Goal: Task Accomplishment & Management: Manage account settings

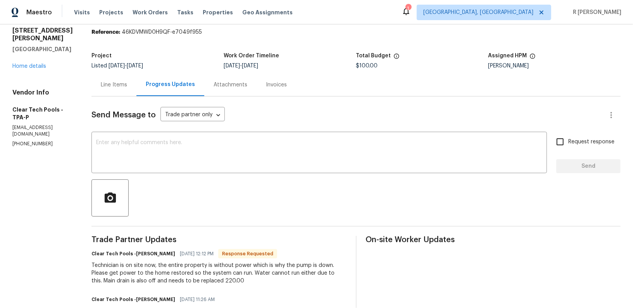
scroll to position [32, 0]
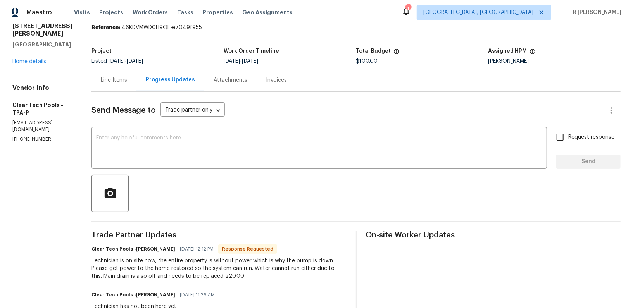
click at [117, 82] on div "Line Items" at bounding box center [114, 80] width 26 height 8
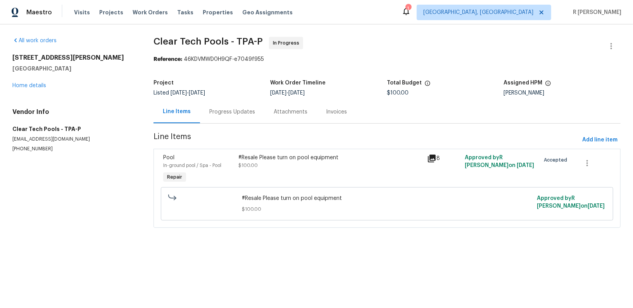
click at [289, 161] on div "#Resale Please turn on pool equipment $100.00" at bounding box center [331, 162] width 184 height 16
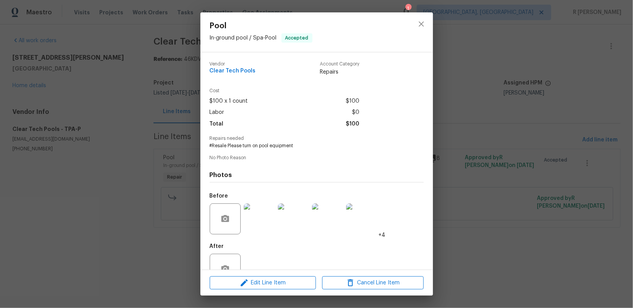
scroll to position [2, 0]
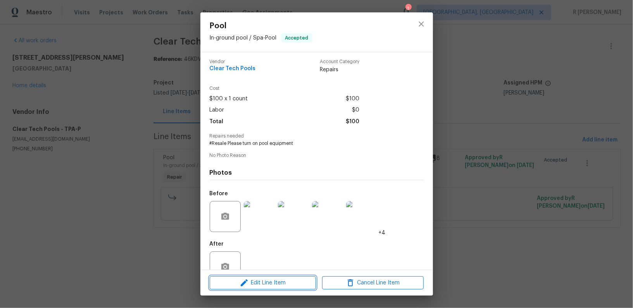
click at [263, 284] on span "Edit Line Item" at bounding box center [263, 284] width 102 height 10
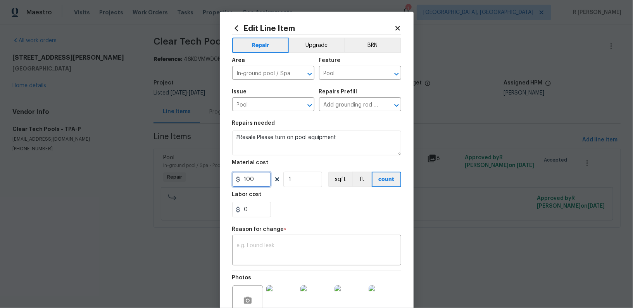
click at [262, 178] on input "100" at bounding box center [251, 180] width 39 height 16
type input "220"
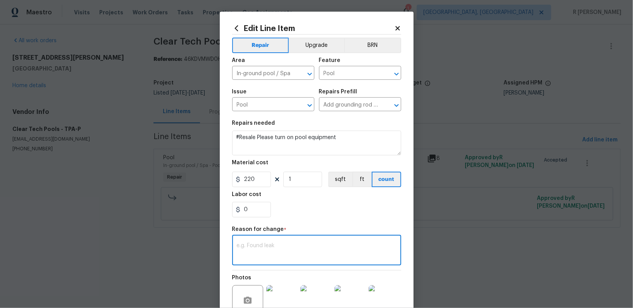
click at [277, 249] on textarea at bounding box center [317, 251] width 160 height 16
paste textarea "(YK) Updated per vendor’s final cost."
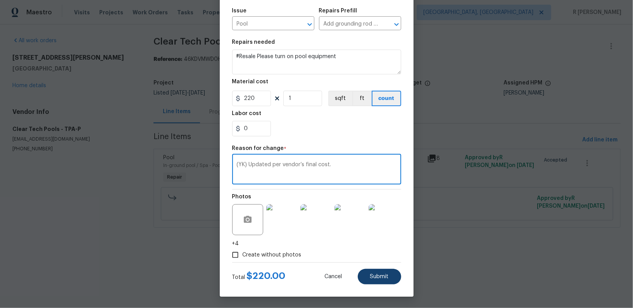
type textarea "(YK) Updated per vendor’s final cost."
click at [378, 277] on span "Submit" at bounding box center [379, 277] width 19 height 6
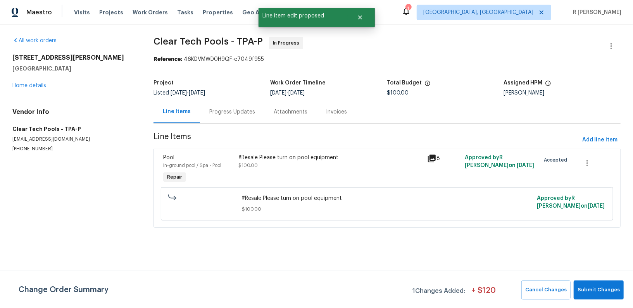
scroll to position [0, 0]
click at [618, 291] on span "Submit Changes" at bounding box center [599, 290] width 42 height 9
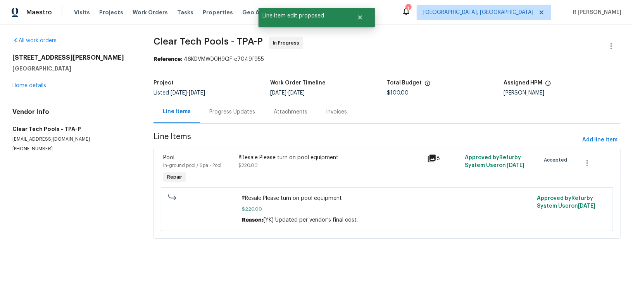
click at [219, 112] on div "Progress Updates" at bounding box center [232, 112] width 46 height 8
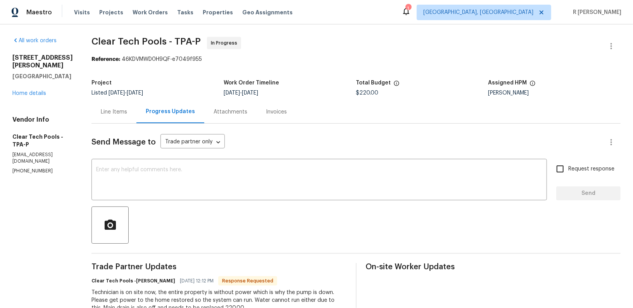
click at [150, 123] on div "Progress Updates" at bounding box center [171, 111] width 68 height 23
click at [136, 114] on div "Line Items" at bounding box center [114, 111] width 45 height 23
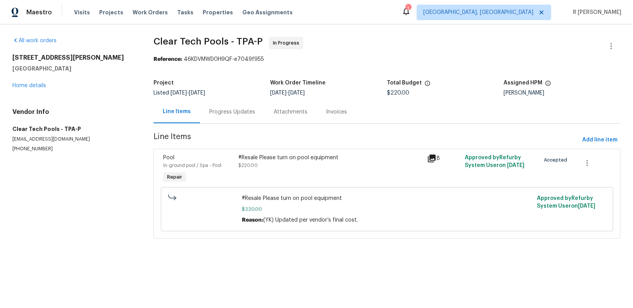
click at [227, 127] on section "Clear Tech Pools - TPA-P In Progress Reference: 46KDVMWD0H9QF-e7049f955 Project…" at bounding box center [387, 142] width 467 height 211
click at [228, 111] on div "Progress Updates" at bounding box center [232, 112] width 46 height 8
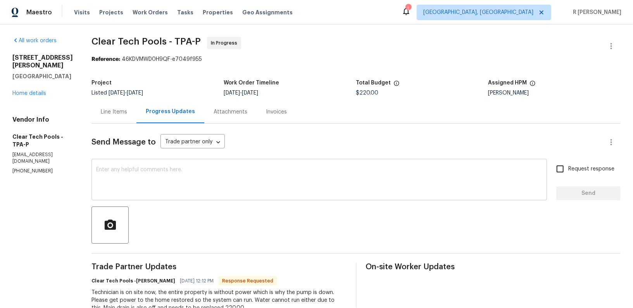
click at [236, 167] on div "x ​" at bounding box center [320, 181] width 456 height 40
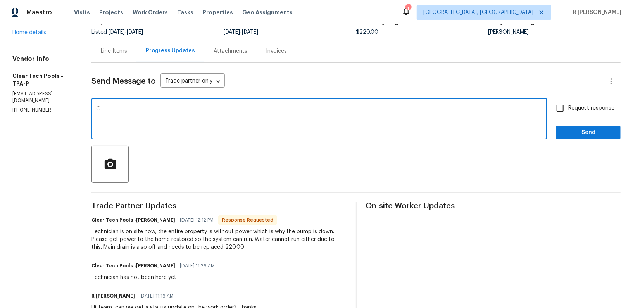
scroll to position [67, 0]
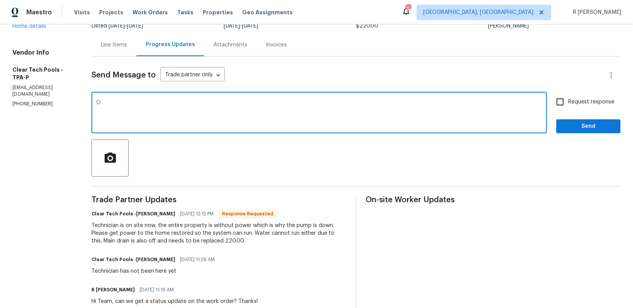
type textarea "O"
click at [183, 124] on textarea "O" at bounding box center [319, 113] width 447 height 27
type textarea "I have updated the cost."
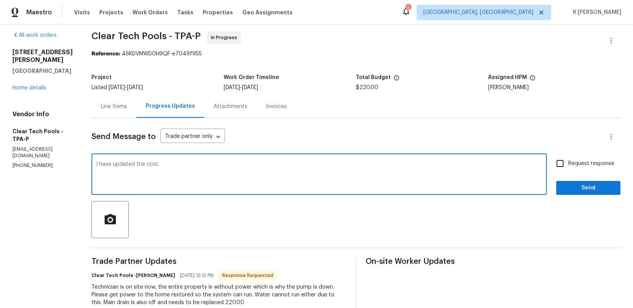
scroll to position [0, 0]
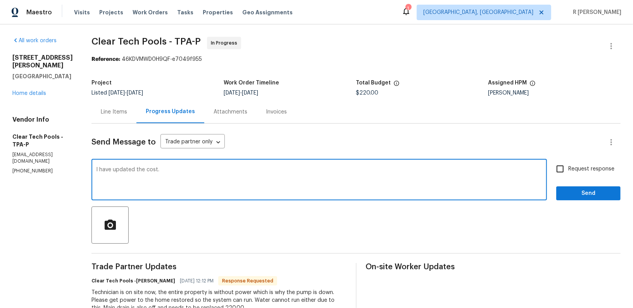
click at [121, 116] on div "Line Items" at bounding box center [114, 111] width 45 height 23
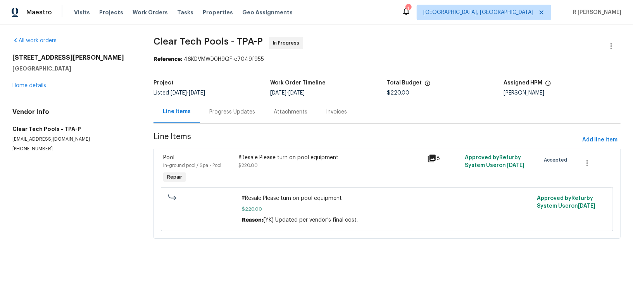
click at [216, 113] on div "Progress Updates" at bounding box center [232, 112] width 46 height 8
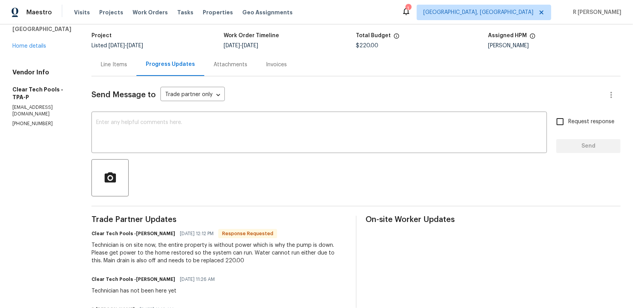
scroll to position [61, 0]
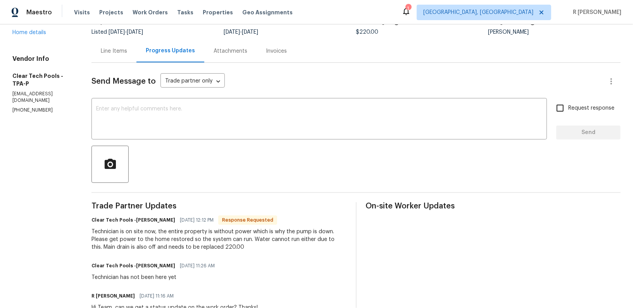
click at [312, 239] on div "Technician is on site now, the entire property is without power which is why th…" at bounding box center [219, 239] width 255 height 23
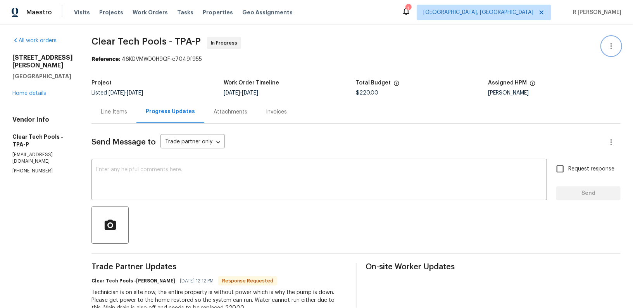
click at [610, 45] on icon "button" at bounding box center [611, 46] width 9 height 9
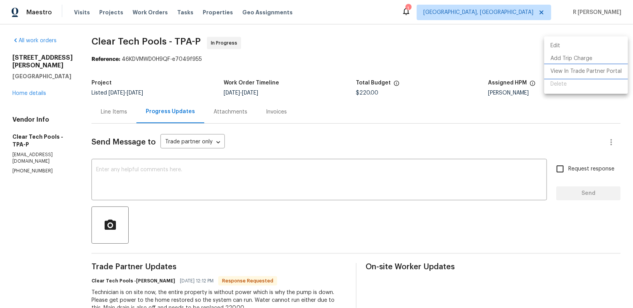
click at [580, 72] on li "View In Trade Partner Portal" at bounding box center [587, 71] width 84 height 13
click at [110, 110] on div at bounding box center [316, 154] width 633 height 308
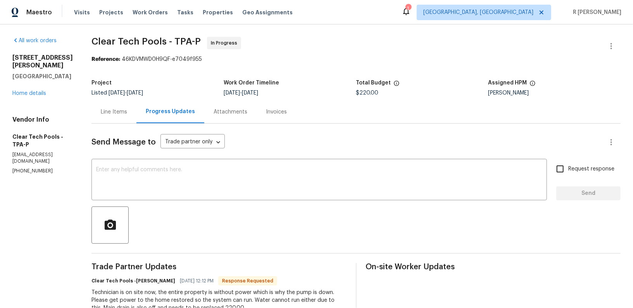
click at [118, 117] on div "Line Items" at bounding box center [114, 111] width 45 height 23
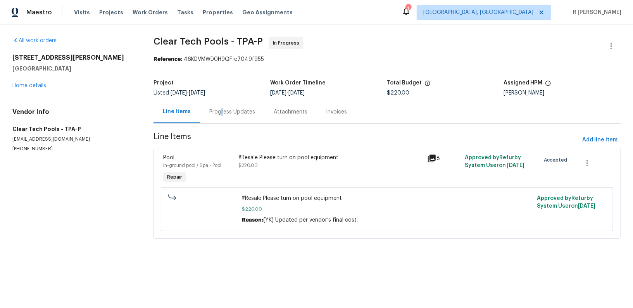
click at [221, 111] on div "Progress Updates" at bounding box center [232, 112] width 46 height 8
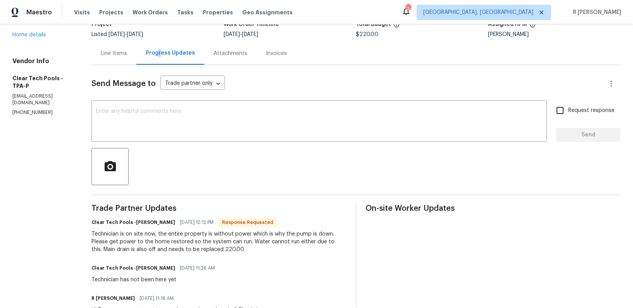
scroll to position [102, 0]
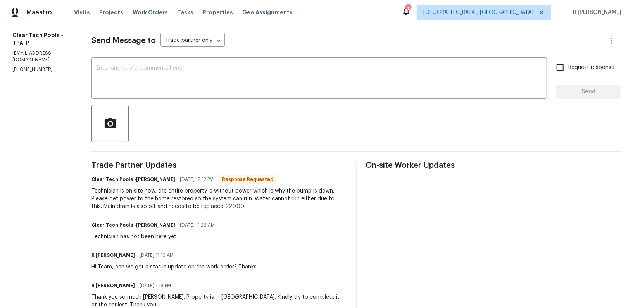
click at [138, 192] on div "Technician is on site now, the entire property is without power which is why th…" at bounding box center [219, 198] width 255 height 23
click at [280, 210] on div "Technician is on site now, the entire property is without power which is why th…" at bounding box center [219, 198] width 255 height 23
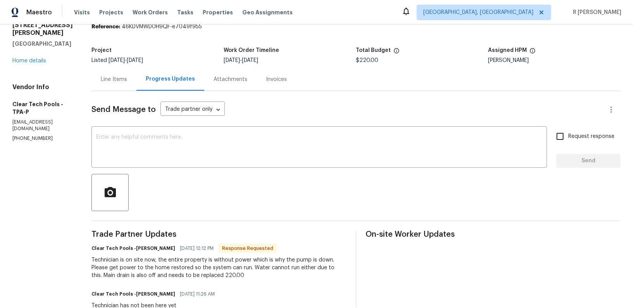
scroll to position [0, 0]
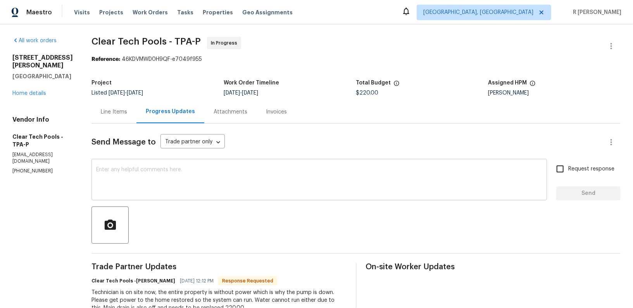
click at [173, 191] on textarea at bounding box center [319, 180] width 447 height 27
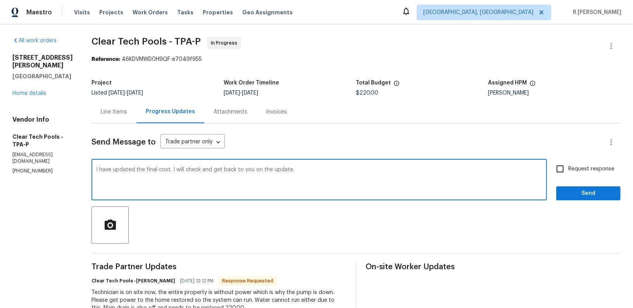
type textarea "I have updated the final cost. I will check and get back to you on the update."
click at [598, 168] on span "Request response" at bounding box center [592, 169] width 46 height 8
click at [569, 168] on input "Request response" at bounding box center [560, 169] width 16 height 16
checkbox input "true"
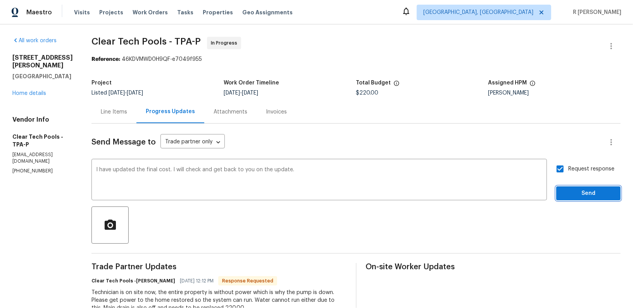
click at [588, 196] on span "Send" at bounding box center [589, 194] width 52 height 10
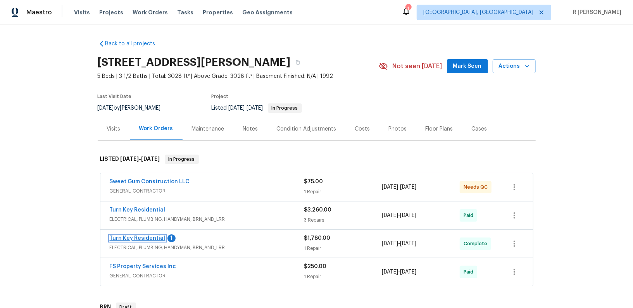
click at [135, 236] on link "Turn Key Residential" at bounding box center [138, 238] width 56 height 5
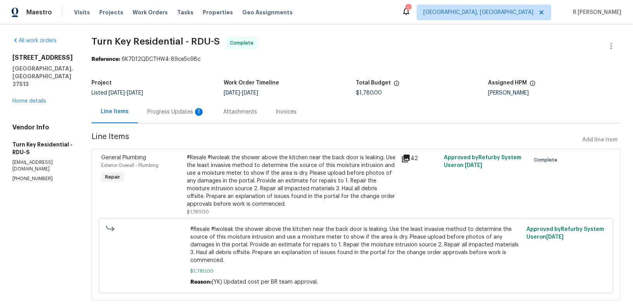
click at [198, 114] on div "Progress Updates 1" at bounding box center [175, 112] width 57 height 8
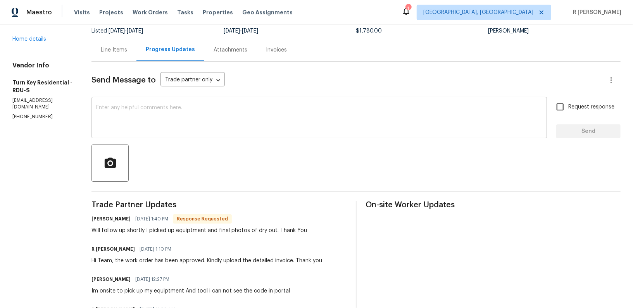
scroll to position [48, 0]
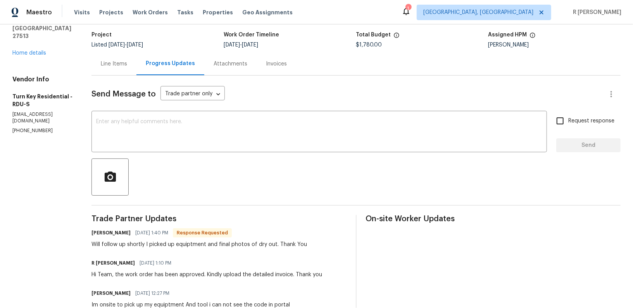
click at [185, 128] on textarea at bounding box center [319, 132] width 447 height 27
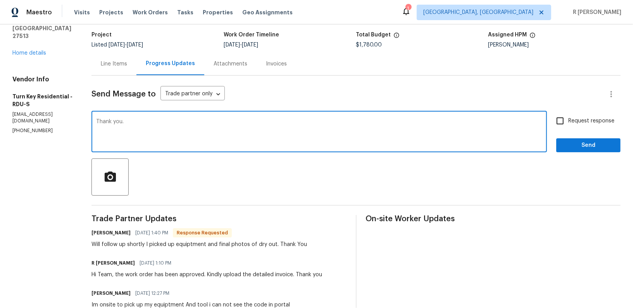
type textarea "Thank you."
click at [581, 144] on span "Send" at bounding box center [589, 146] width 52 height 10
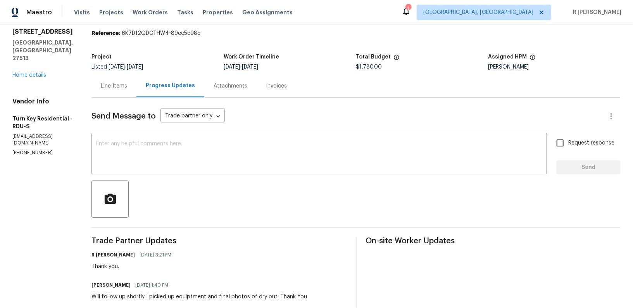
scroll to position [0, 0]
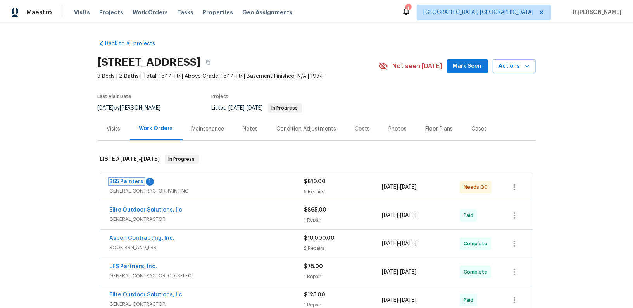
click at [130, 181] on link "365 Painters" at bounding box center [127, 181] width 34 height 5
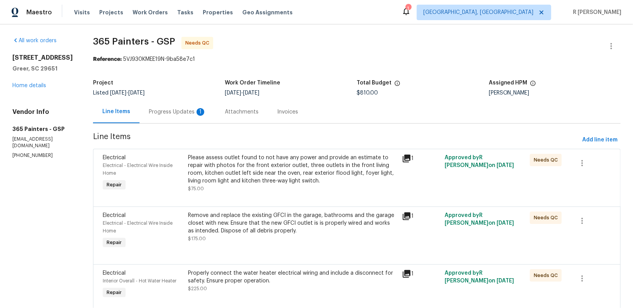
click at [185, 107] on div "Progress Updates 1" at bounding box center [178, 111] width 76 height 23
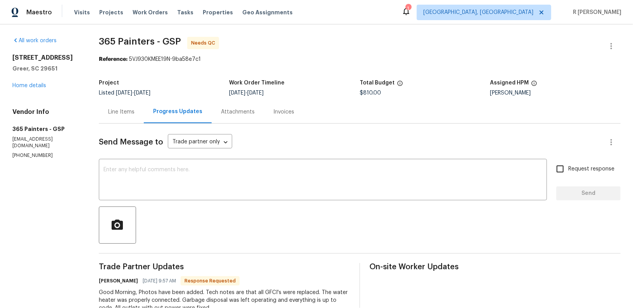
click at [119, 120] on div "Line Items" at bounding box center [121, 111] width 45 height 23
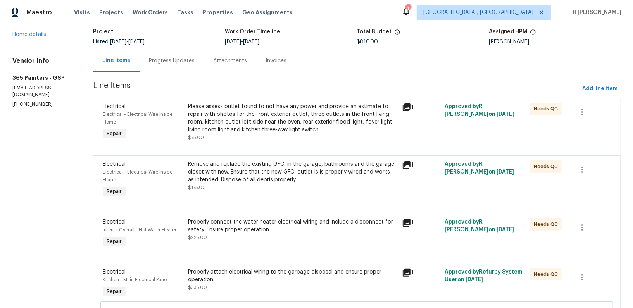
scroll to position [168, 0]
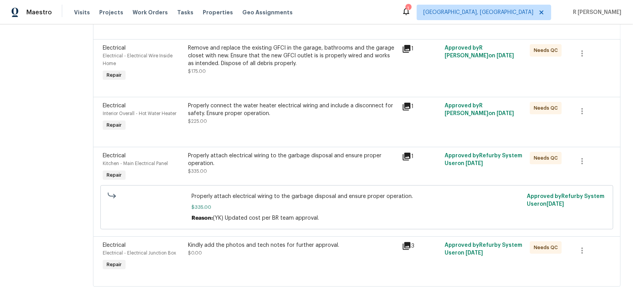
click at [164, 253] on span "Electrical - Electrical Junction Box" at bounding box center [139, 253] width 73 height 5
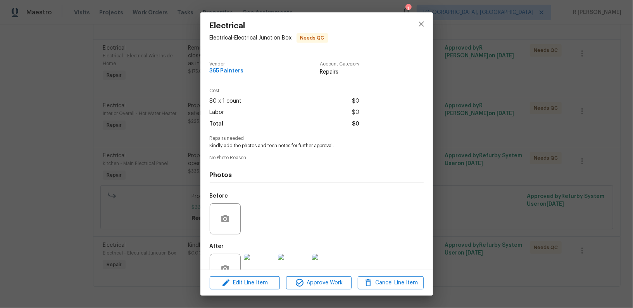
scroll to position [22, 0]
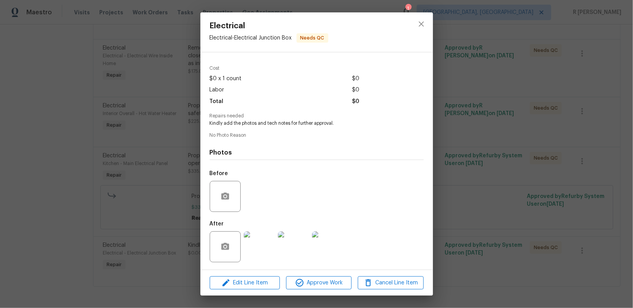
click at [254, 246] on img at bounding box center [259, 247] width 31 height 31
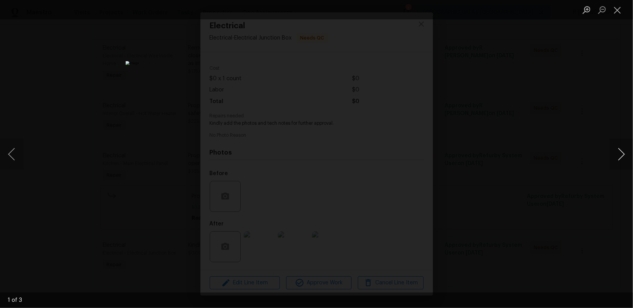
click at [626, 151] on button "Next image" at bounding box center [621, 154] width 23 height 31
click at [618, 9] on button "Close lightbox" at bounding box center [618, 10] width 16 height 14
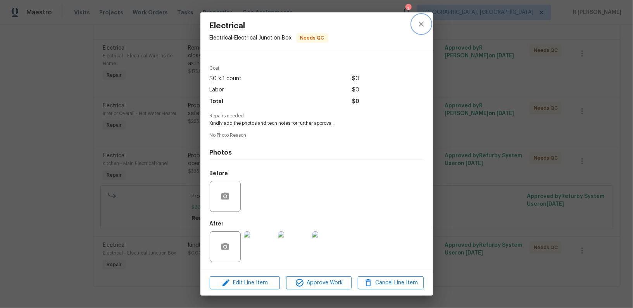
click at [424, 19] on icon "close" at bounding box center [421, 23] width 9 height 9
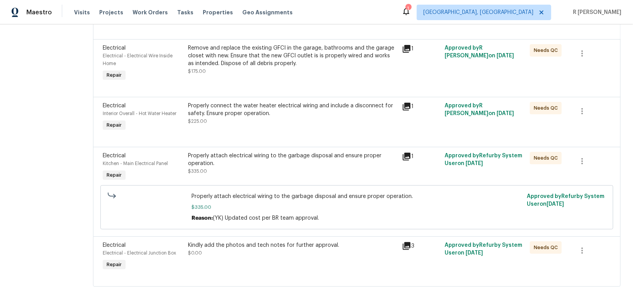
scroll to position [0, 0]
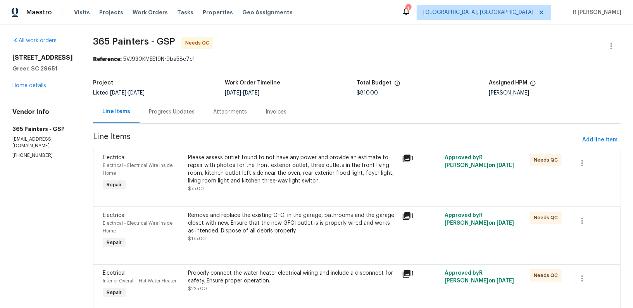
click at [172, 115] on div "Progress Updates" at bounding box center [172, 112] width 46 height 8
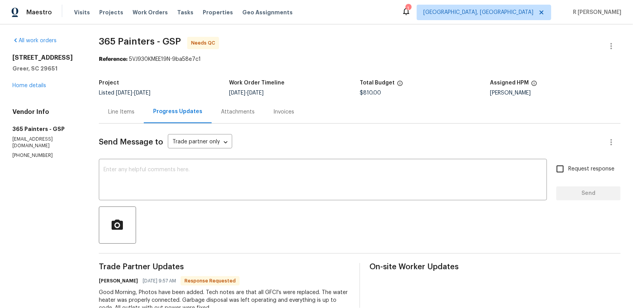
click at [133, 115] on div "Line Items" at bounding box center [121, 111] width 45 height 23
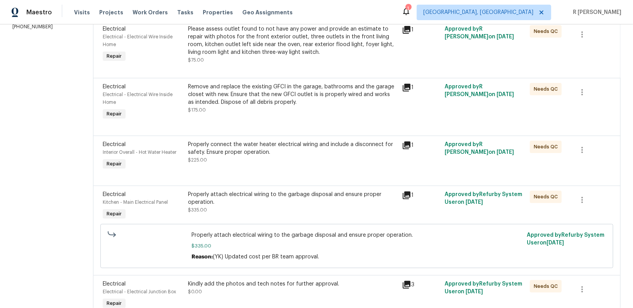
scroll to position [157, 0]
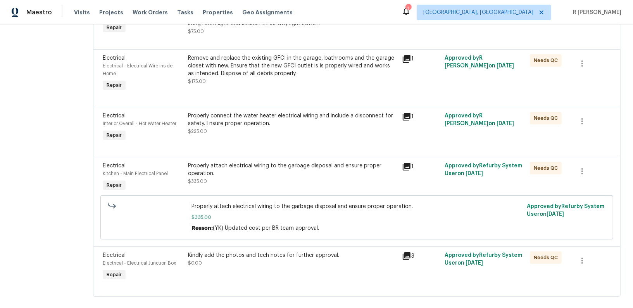
click at [253, 175] on div "Properly attach electrical wiring to the garbage disposal and ensure proper ope…" at bounding box center [293, 170] width 209 height 16
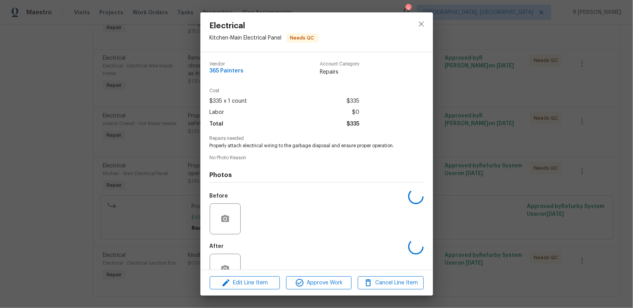
scroll to position [22, 0]
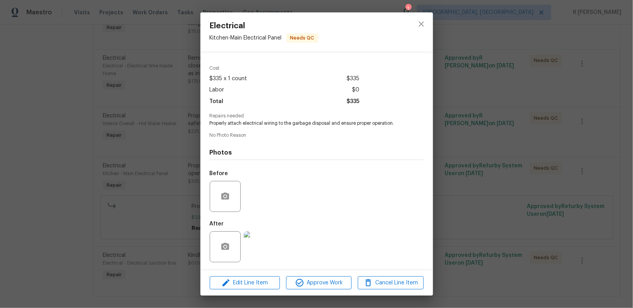
click at [252, 246] on img at bounding box center [259, 247] width 31 height 31
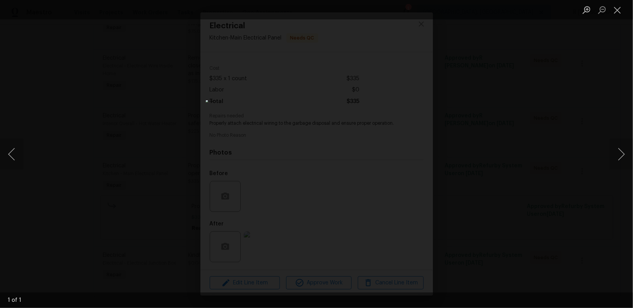
click at [137, 166] on div "Lightbox" at bounding box center [316, 154] width 633 height 308
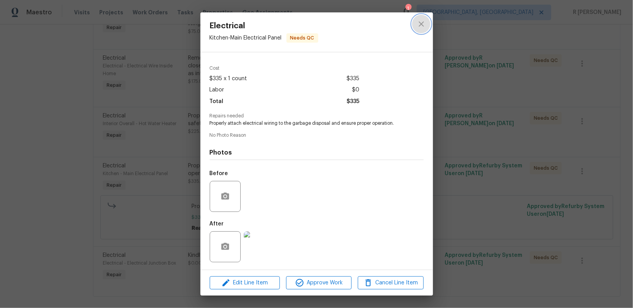
click at [420, 20] on icon "close" at bounding box center [421, 23] width 9 height 9
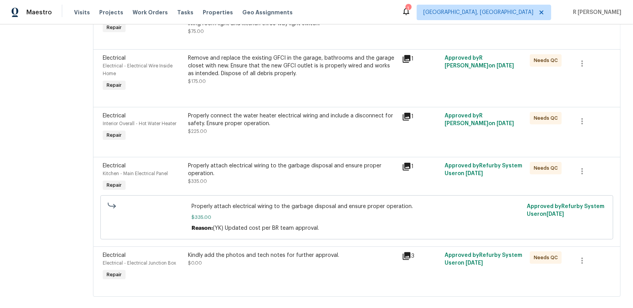
scroll to position [168, 0]
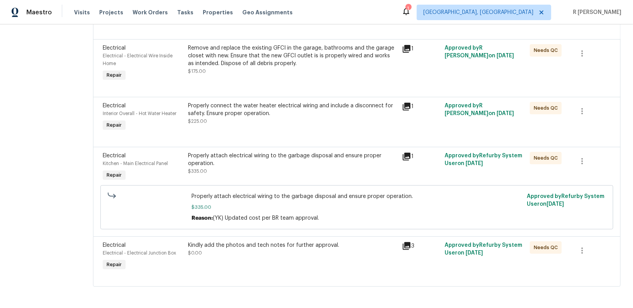
click at [210, 248] on div "Kindly add the photos and tech notes for further approval." at bounding box center [293, 246] width 209 height 8
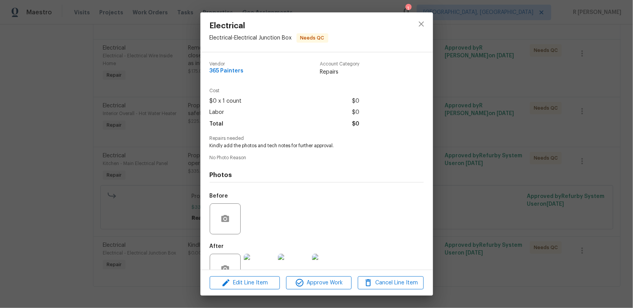
scroll to position [22, 0]
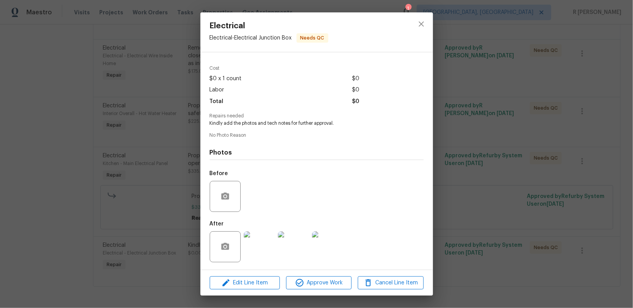
click at [258, 250] on img at bounding box center [259, 247] width 31 height 31
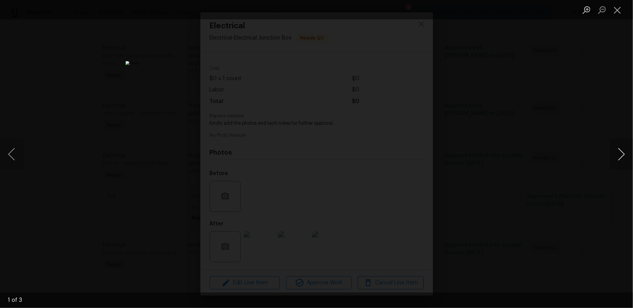
click at [618, 145] on button "Next image" at bounding box center [621, 154] width 23 height 31
click at [616, 12] on button "Close lightbox" at bounding box center [618, 10] width 16 height 14
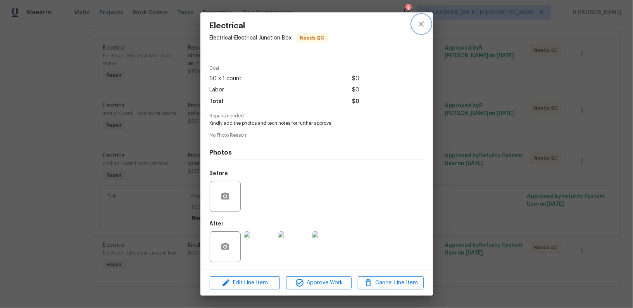
click at [416, 27] on button "close" at bounding box center [421, 24] width 19 height 19
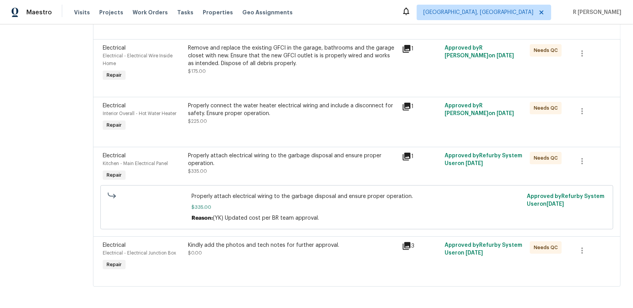
scroll to position [0, 0]
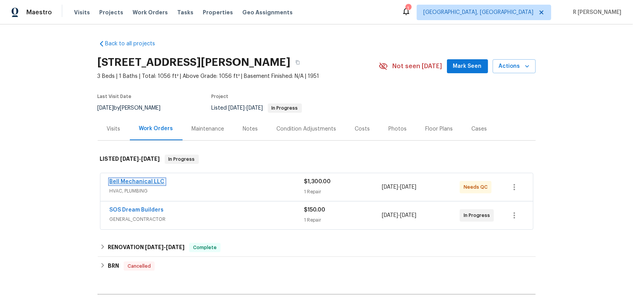
click at [131, 183] on link "Bell Mechanical LLC" at bounding box center [137, 181] width 55 height 5
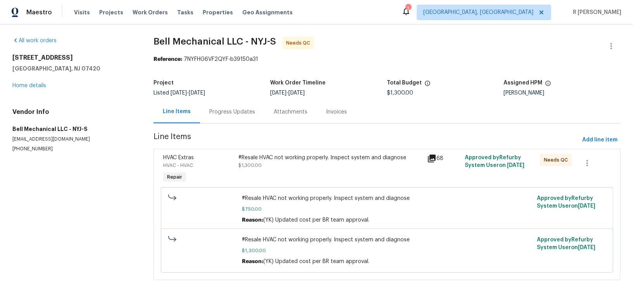
click at [239, 110] on div "Progress Updates" at bounding box center [232, 112] width 46 height 8
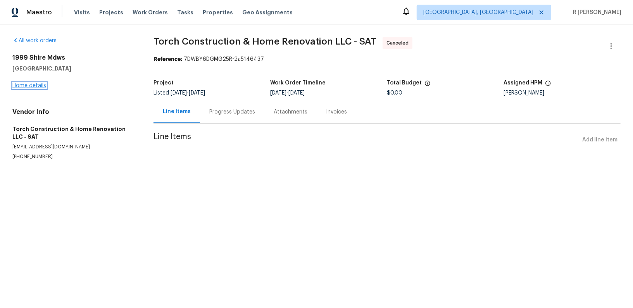
click at [40, 87] on link "Home details" at bounding box center [29, 85] width 34 height 5
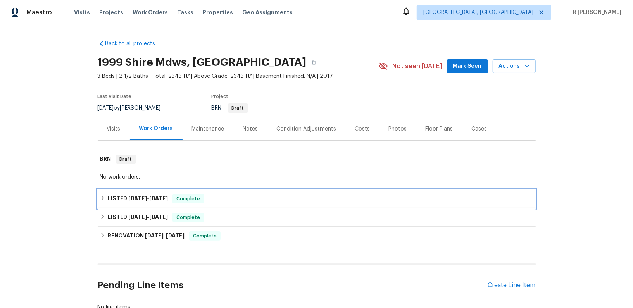
click at [168, 202] on h6 "LISTED [DATE] - [DATE]" at bounding box center [138, 198] width 60 height 9
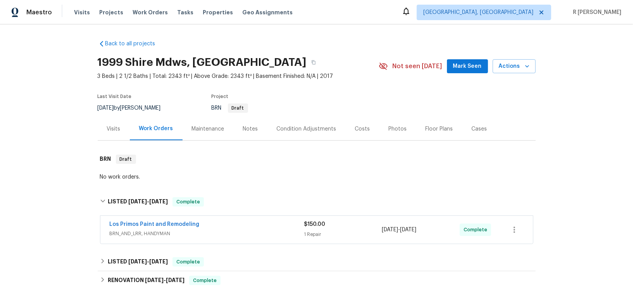
click at [172, 227] on span "Los Primos Paint and Remodeling" at bounding box center [155, 225] width 90 height 8
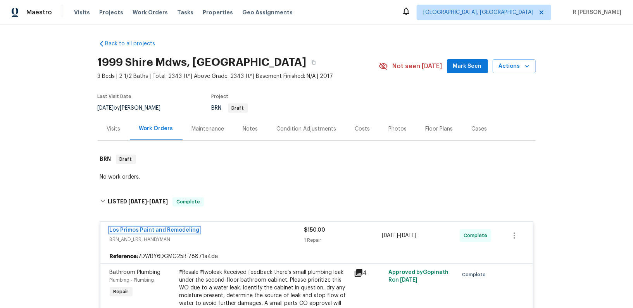
click at [152, 229] on link "Los Primos Paint and Remodeling" at bounding box center [155, 230] width 90 height 5
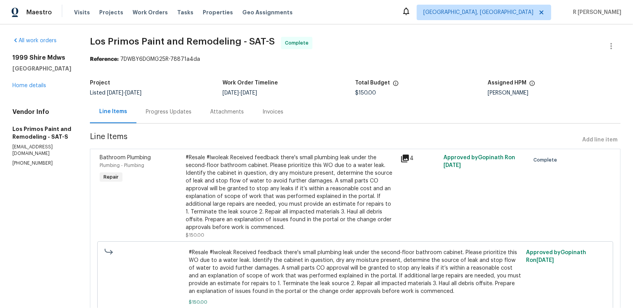
click at [164, 121] on div "Progress Updates" at bounding box center [169, 111] width 64 height 23
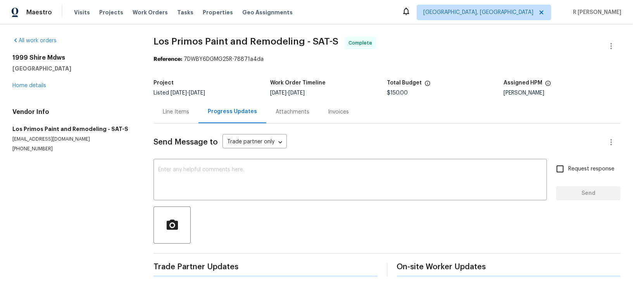
click at [164, 121] on div "Line Items" at bounding box center [176, 111] width 45 height 23
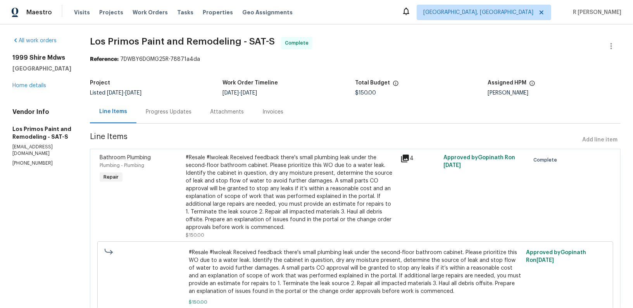
click at [194, 110] on div "Progress Updates" at bounding box center [169, 111] width 64 height 23
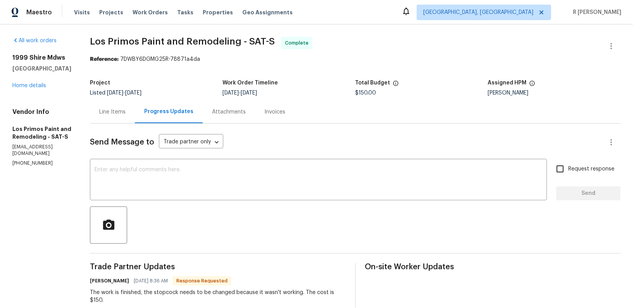
click at [120, 107] on div "Line Items" at bounding box center [112, 111] width 45 height 23
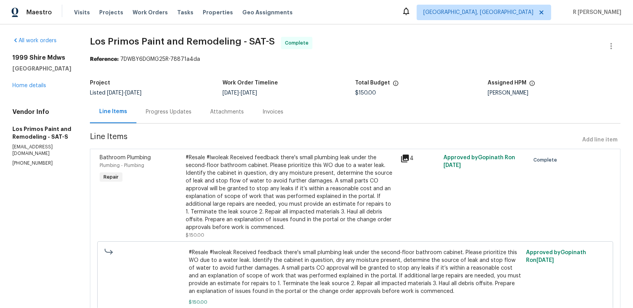
click at [260, 189] on div "#Resale #lwoleak Received feedback there's small plumbing leak under the second…" at bounding box center [291, 193] width 211 height 78
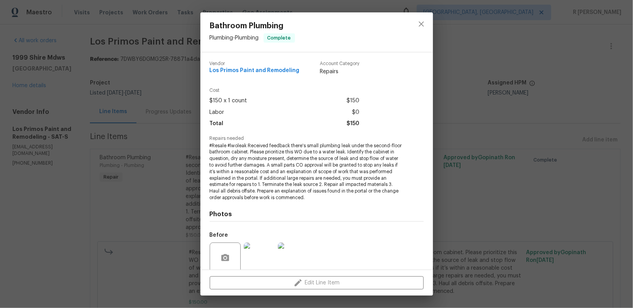
scroll to position [254, 0]
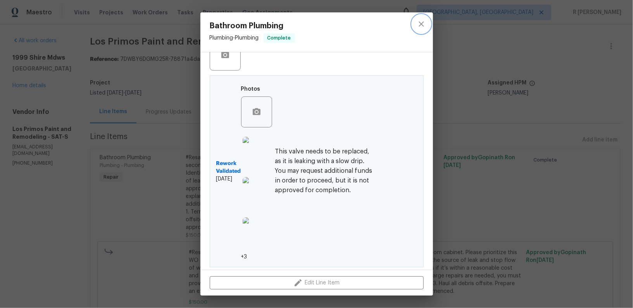
click at [421, 26] on icon "close" at bounding box center [421, 23] width 9 height 9
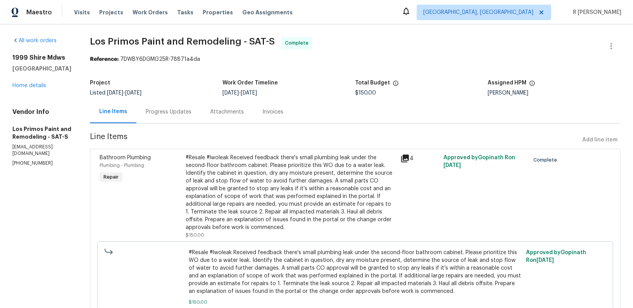
click at [173, 119] on div "Progress Updates" at bounding box center [169, 111] width 64 height 23
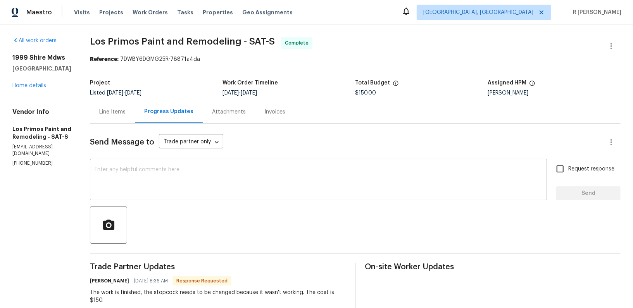
scroll to position [16, 0]
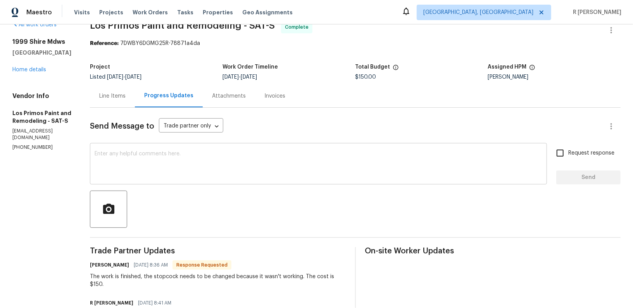
click at [214, 161] on textarea at bounding box center [319, 164] width 448 height 27
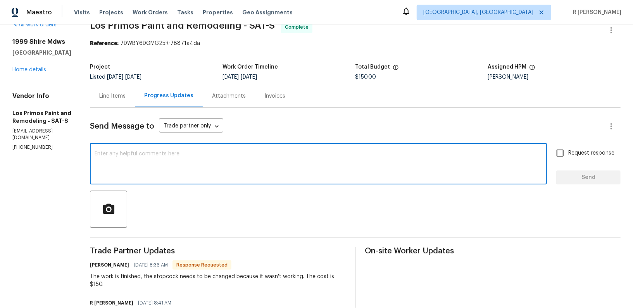
click at [204, 178] on div "x ​" at bounding box center [318, 165] width 457 height 40
paste textarea "Hi Team, the work order has been approved. Kindly upload the detailed invoice. …"
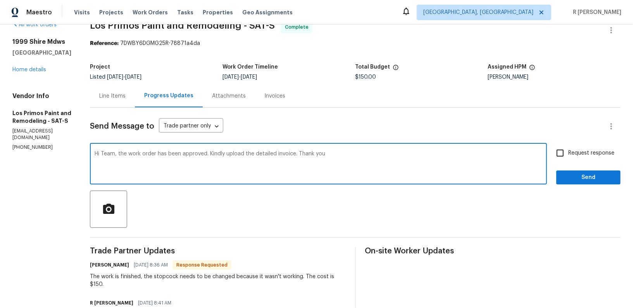
type textarea "Hi Team, the work order has been approved. Kindly upload the detailed invoice. …"
click at [585, 177] on span "Send" at bounding box center [589, 178] width 52 height 10
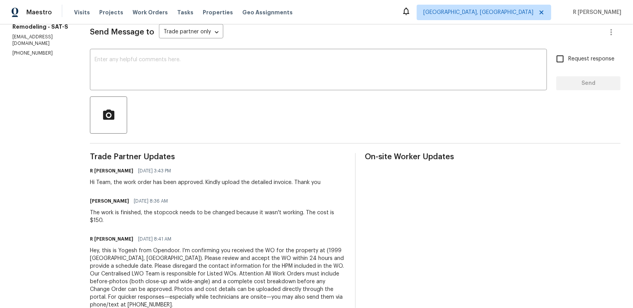
scroll to position [0, 0]
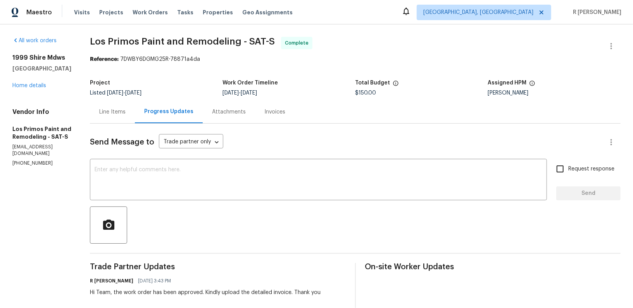
click at [110, 112] on div "Line Items" at bounding box center [112, 112] width 26 height 8
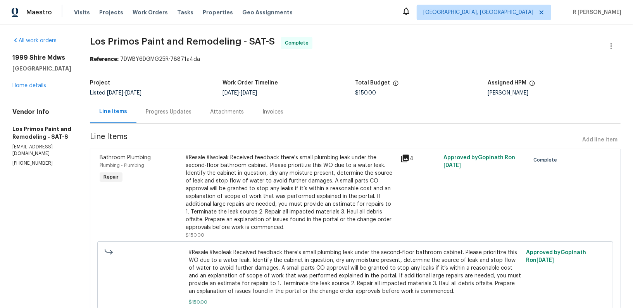
click at [174, 108] on div "Progress Updates" at bounding box center [169, 111] width 64 height 23
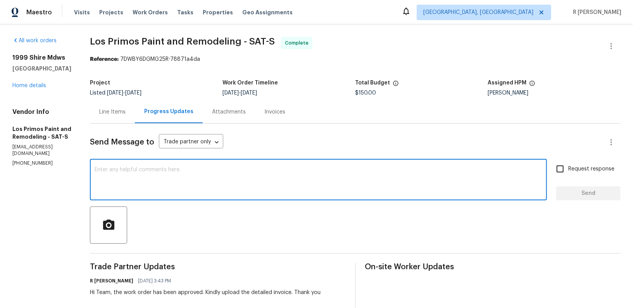
drag, startPoint x: 201, startPoint y: 184, endPoint x: 201, endPoint y: 162, distance: 21.7
click at [201, 162] on div "x ​" at bounding box center [318, 181] width 457 height 40
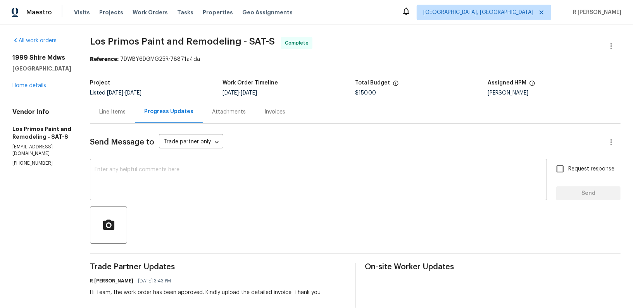
click at [201, 162] on div "x ​" at bounding box center [318, 181] width 457 height 40
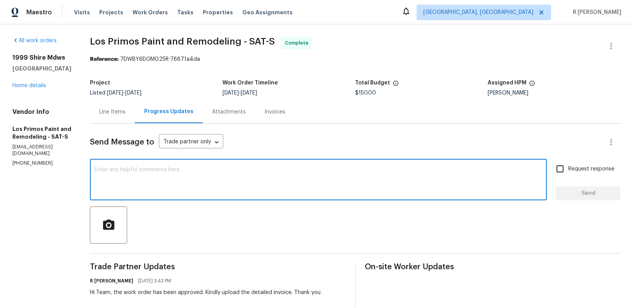
click at [195, 173] on textarea at bounding box center [319, 180] width 448 height 27
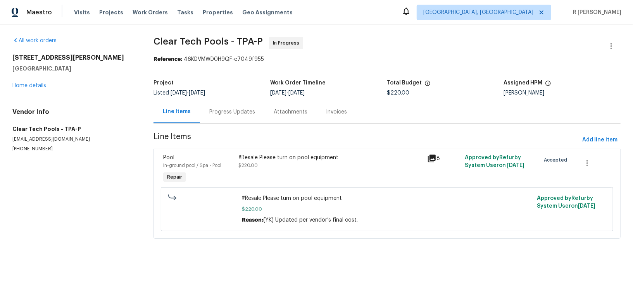
click at [253, 106] on div "Progress Updates" at bounding box center [232, 111] width 64 height 23
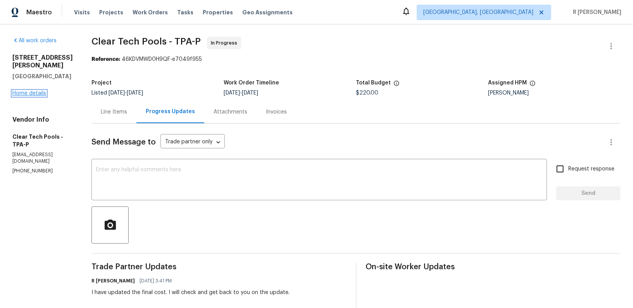
click at [28, 91] on link "Home details" at bounding box center [29, 93] width 34 height 5
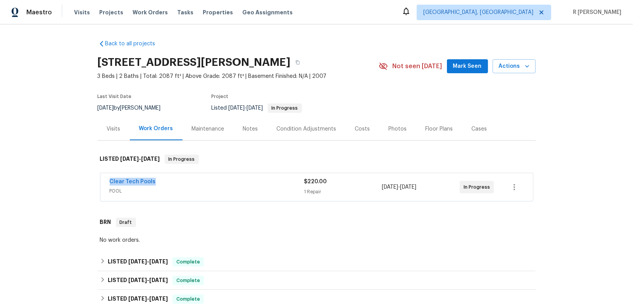
drag, startPoint x: 162, startPoint y: 181, endPoint x: 103, endPoint y: 180, distance: 59.0
click at [103, 180] on div "Clear Tech Pools POOL $220.00 1 Repair 9/25/2025 - 9/29/2025 In Progress" at bounding box center [316, 187] width 433 height 28
copy link "Clear Tech Pools"
click at [130, 180] on link "Clear Tech Pools" at bounding box center [133, 181] width 46 height 5
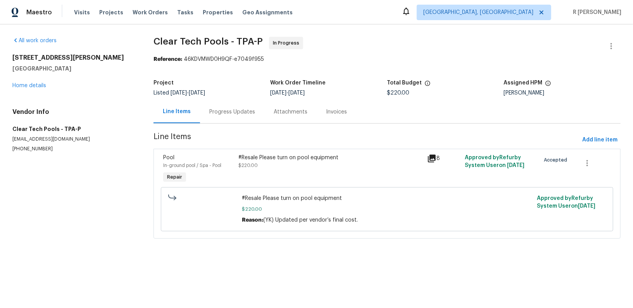
click at [217, 119] on div "Progress Updates" at bounding box center [232, 111] width 64 height 23
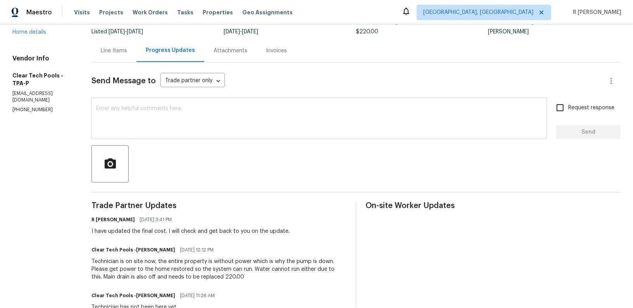
scroll to position [134, 0]
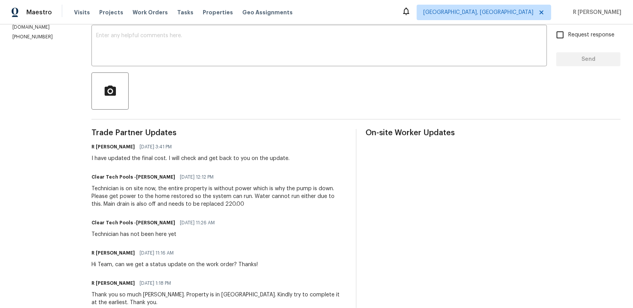
click at [185, 192] on div "Technician is on site now, the entire property is without power which is why th…" at bounding box center [219, 196] width 255 height 23
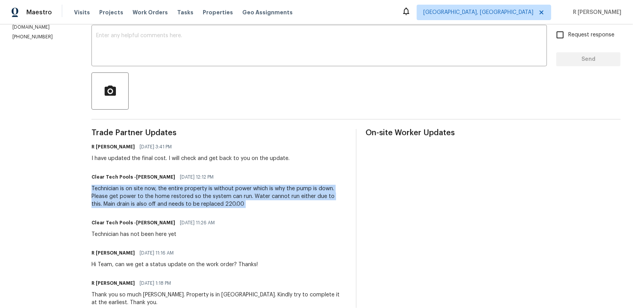
click at [185, 192] on div "Technician is on site now, the entire property is without power which is why th…" at bounding box center [219, 196] width 255 height 23
click at [221, 196] on div "Technician is on site now, the entire property is without power which is why th…" at bounding box center [219, 196] width 255 height 23
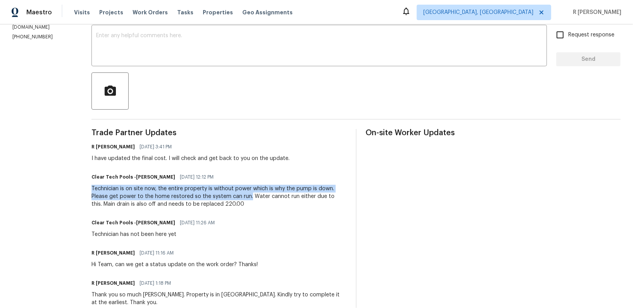
drag, startPoint x: 258, startPoint y: 196, endPoint x: 91, endPoint y: 186, distance: 167.1
click at [91, 186] on div "All work orders 13210 Essman Ave Port Charlotte, FL 33953 Home details Vendor I…" at bounding box center [316, 181] width 633 height 583
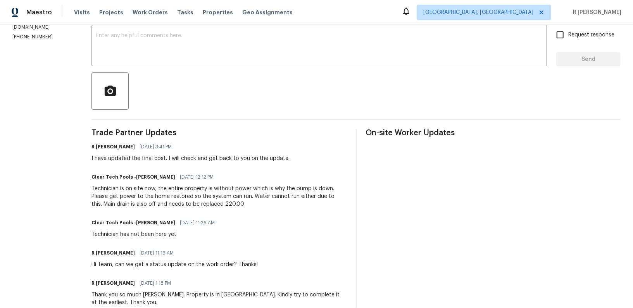
click at [204, 191] on div "Technician is on site now, the entire property is without power which is why th…" at bounding box center [219, 196] width 255 height 23
drag, startPoint x: 256, startPoint y: 197, endPoint x: 252, endPoint y: 197, distance: 4.3
click at [251, 197] on div "Technician is on site now, the entire property is without power which is why th…" at bounding box center [219, 196] width 255 height 23
click at [259, 197] on div "Technician is on site now, the entire property is without power which is why th…" at bounding box center [219, 196] width 255 height 23
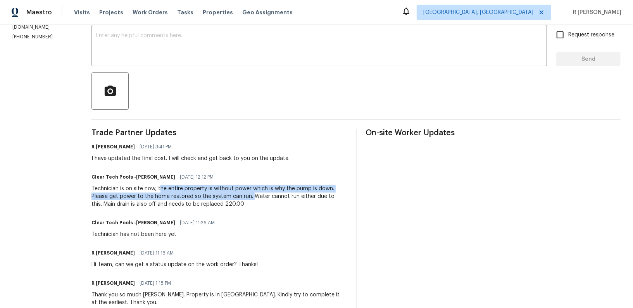
drag, startPoint x: 258, startPoint y: 198, endPoint x: 168, endPoint y: 187, distance: 90.6
click at [168, 187] on div "Technician is on site now, the entire property is without power which is why th…" at bounding box center [219, 196] width 255 height 23
copy div "he entire property is without power which is why the pump is down. Please get p…"
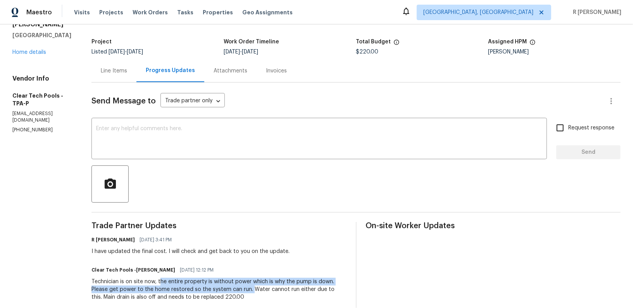
scroll to position [0, 0]
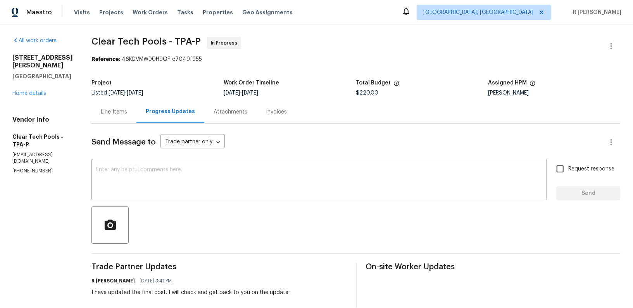
click at [109, 113] on div "Line Items" at bounding box center [114, 111] width 45 height 23
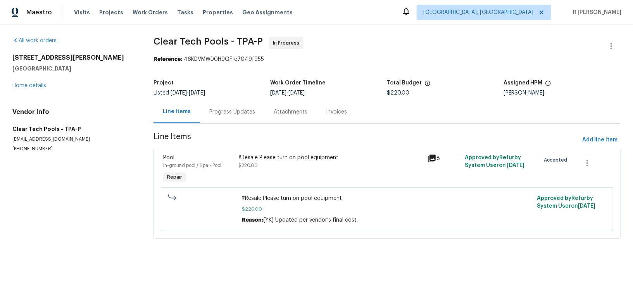
click at [324, 163] on div "#Resale Please turn on pool equipment $220.00" at bounding box center [331, 162] width 184 height 16
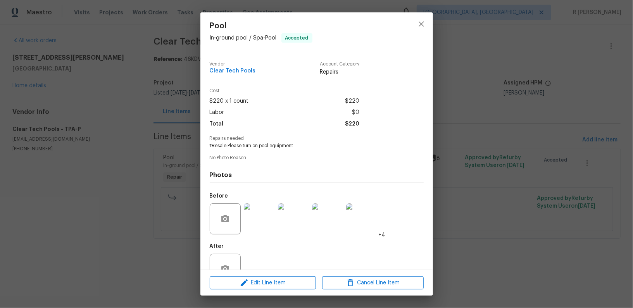
scroll to position [22, 0]
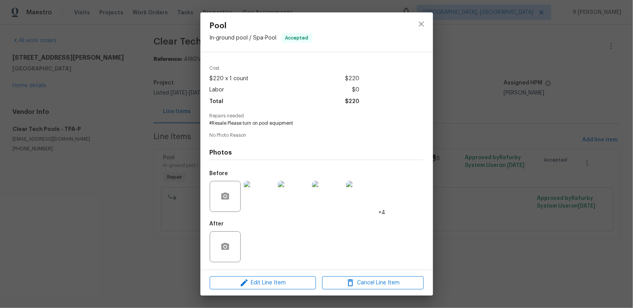
click at [258, 195] on img at bounding box center [259, 196] width 31 height 31
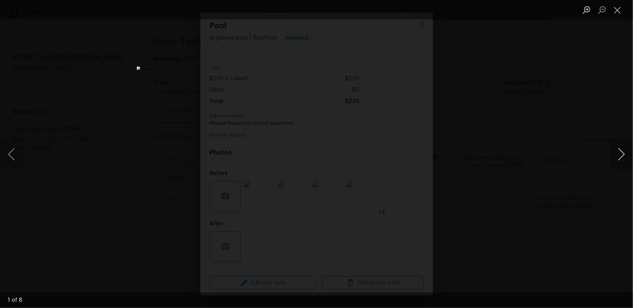
click at [618, 153] on button "Next image" at bounding box center [621, 154] width 23 height 31
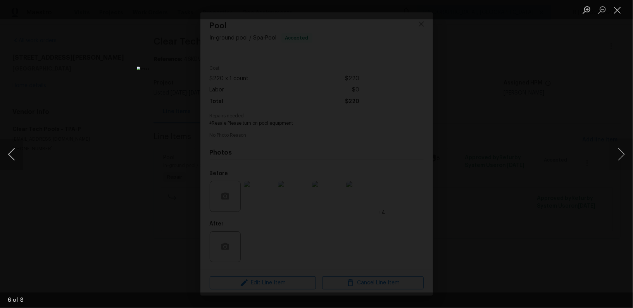
click at [10, 150] on button "Previous image" at bounding box center [11, 154] width 23 height 31
click at [611, 154] on button "Next image" at bounding box center [621, 154] width 23 height 31
click at [616, 11] on button "Close lightbox" at bounding box center [618, 10] width 16 height 14
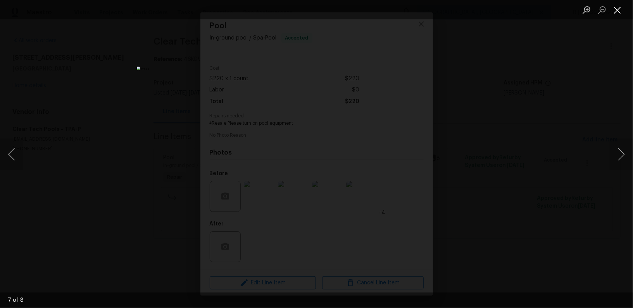
click at [615, 15] on button "Close lightbox" at bounding box center [618, 10] width 16 height 14
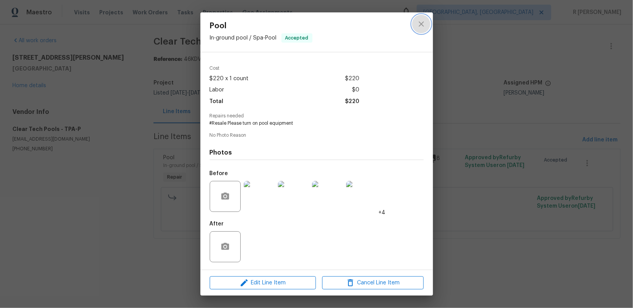
click at [423, 27] on icon "close" at bounding box center [421, 23] width 9 height 9
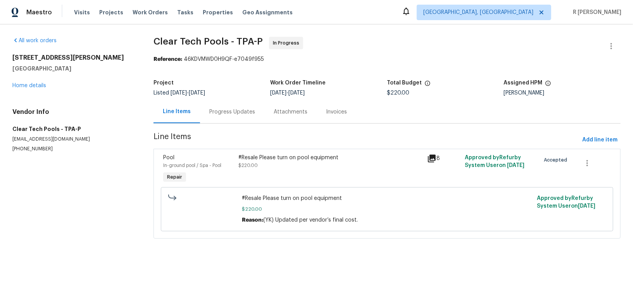
click at [222, 117] on div "Progress Updates" at bounding box center [232, 111] width 64 height 23
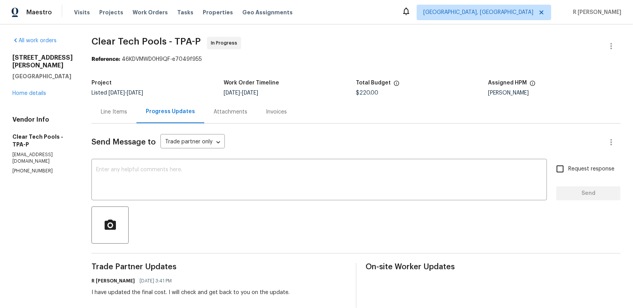
click at [272, 228] on div at bounding box center [357, 225] width 530 height 37
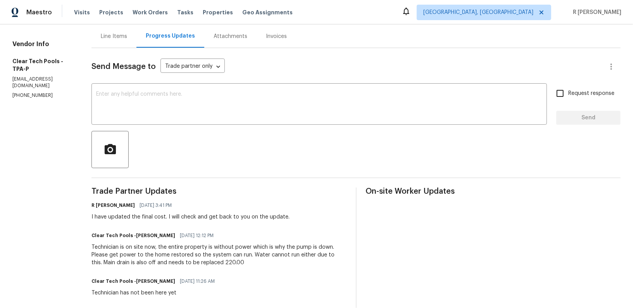
scroll to position [76, 0]
click at [202, 253] on div "Technician is on site now, the entire property is without power which is why th…" at bounding box center [219, 254] width 255 height 23
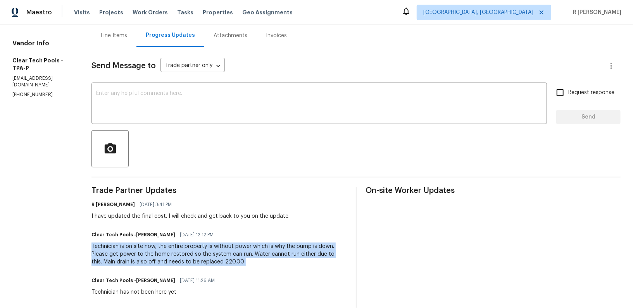
click at [202, 253] on div "Technician is on site now, the entire property is without power which is why th…" at bounding box center [219, 254] width 255 height 23
copy div "Technician is on site now, the entire property is without power which is why th…"
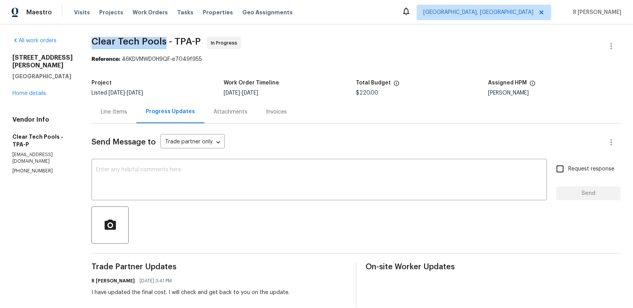
drag, startPoint x: 173, startPoint y: 42, endPoint x: 92, endPoint y: 45, distance: 80.7
copy span "Clear Tech Pools"
click at [26, 91] on link "Home details" at bounding box center [29, 93] width 34 height 5
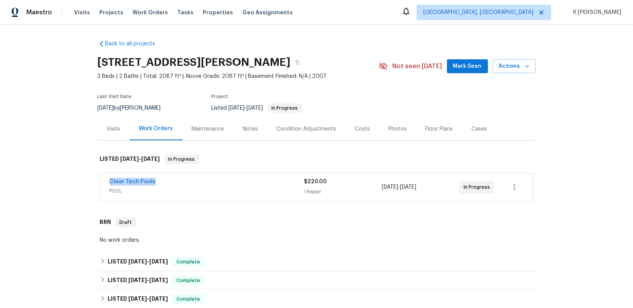
drag, startPoint x: 156, startPoint y: 182, endPoint x: 35, endPoint y: 182, distance: 121.4
click at [35, 182] on div "Back to all projects 13210 Essman Ave, Port Charlotte, FL 33953 3 Beds | 2 Bath…" at bounding box center [316, 166] width 633 height 284
click at [134, 182] on link "Clear Tech Pools" at bounding box center [133, 181] width 46 height 5
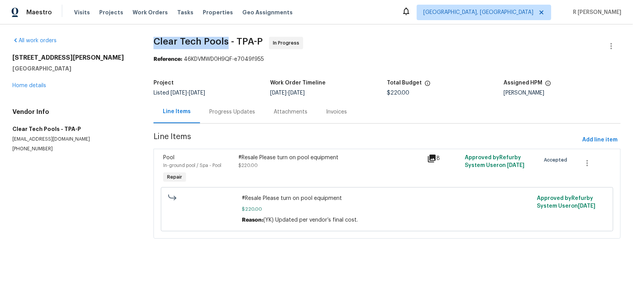
drag, startPoint x: 227, startPoint y: 40, endPoint x: 149, endPoint y: 40, distance: 78.0
click at [149, 40] on div "All work orders 13210 Essman Ave Port Charlotte, FL 33953 Home details Vendor I…" at bounding box center [316, 142] width 633 height 236
copy span "Clear Tech Pools"
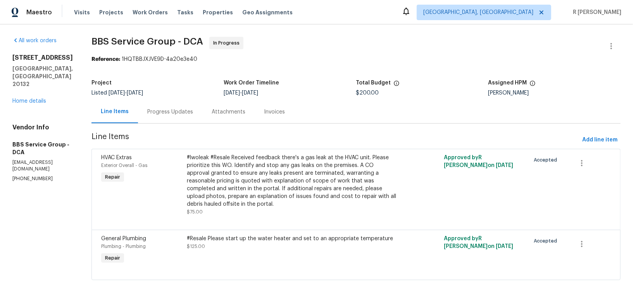
click at [215, 112] on div "Attachments" at bounding box center [229, 112] width 34 height 8
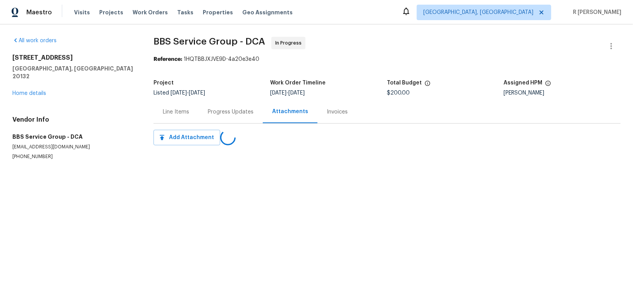
click at [215, 112] on div "Progress Updates" at bounding box center [231, 112] width 46 height 8
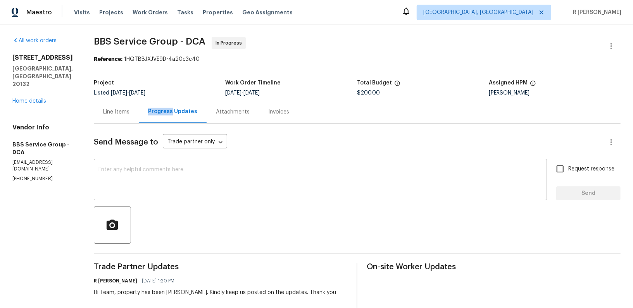
click at [206, 177] on textarea at bounding box center [321, 180] width 444 height 27
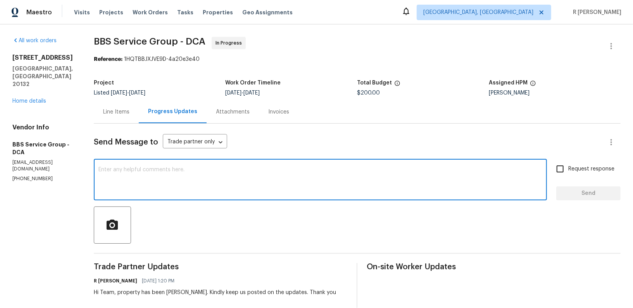
click at [204, 190] on textarea at bounding box center [321, 180] width 444 height 27
paste textarea "Hi Team, can we get a status update on the work order? Thanks!"
type textarea "Hi Team, can we get a status update on the work order? Thanks!"
click at [580, 189] on span "Send" at bounding box center [589, 194] width 52 height 10
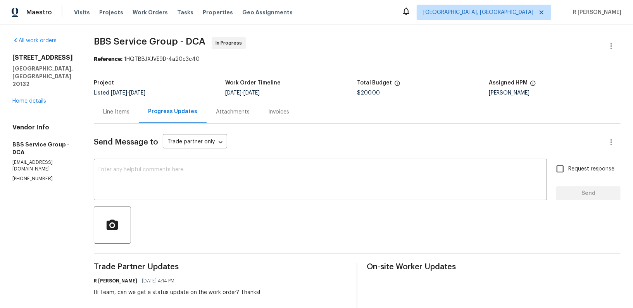
click at [307, 138] on div "Send Message to Trade partner only Trade partner only ​" at bounding box center [348, 142] width 509 height 19
